Goal: Navigation & Orientation: Go to known website

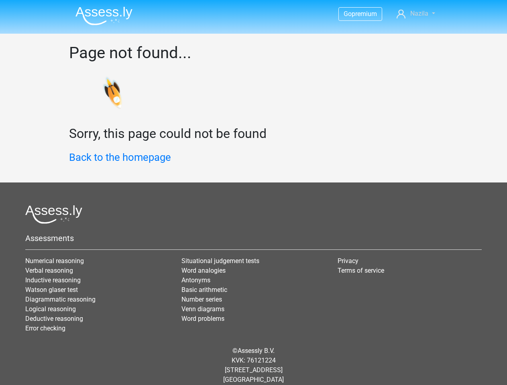
click at [416, 14] on span "Nazila" at bounding box center [419, 14] width 18 height 8
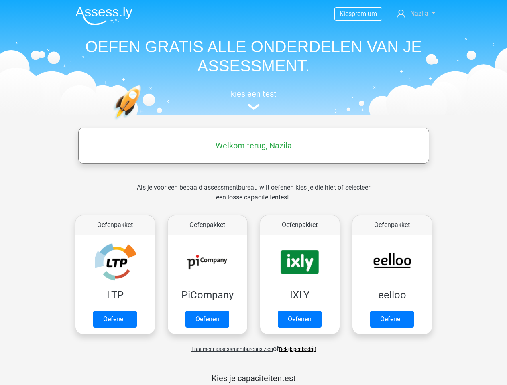
click at [416, 14] on span "Nazila" at bounding box center [419, 14] width 18 height 8
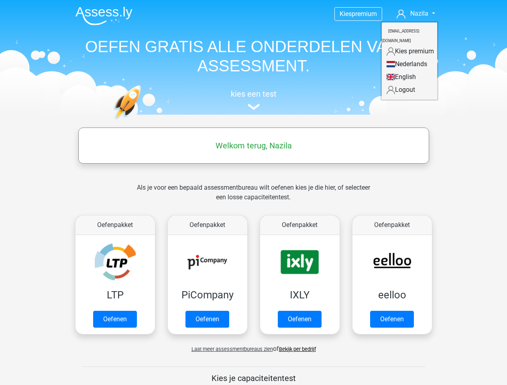
click at [230, 349] on span "Laat meer assessmentbureaus zien" at bounding box center [233, 350] width 82 height 6
